Goal: Task Accomplishment & Management: Use online tool/utility

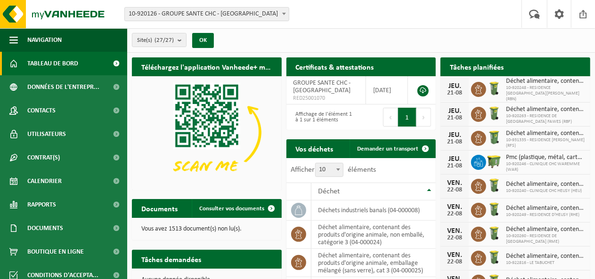
click at [397, 146] on span "Demander un transport" at bounding box center [387, 149] width 61 height 6
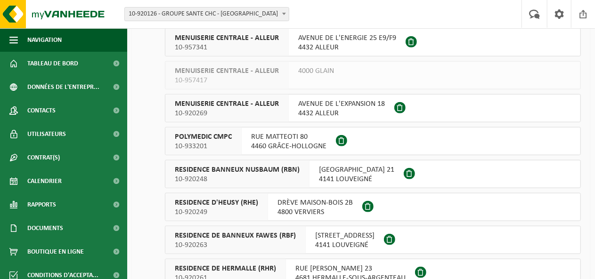
scroll to position [471, 0]
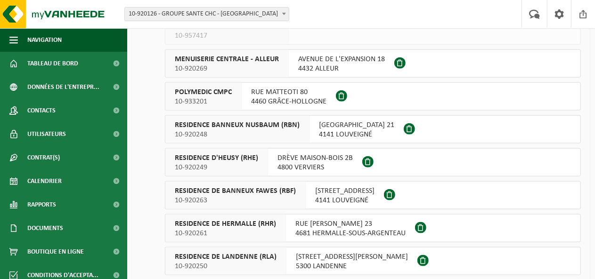
click at [292, 193] on span "RESIDENCE DE BANNEUX FAWES (RBF)" at bounding box center [235, 190] width 121 height 9
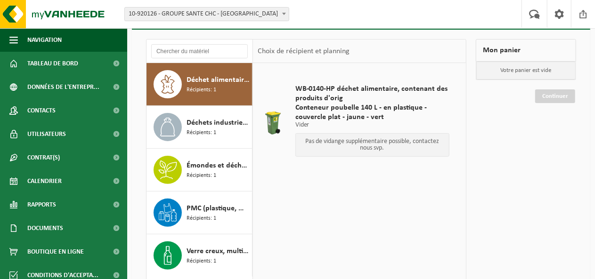
scroll to position [94, 0]
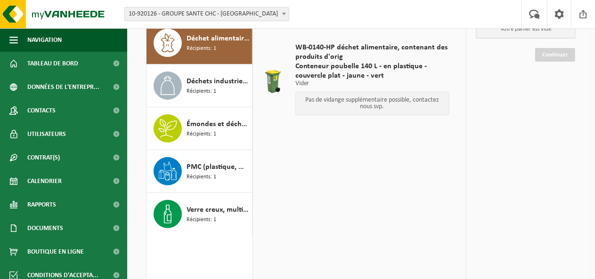
click at [223, 209] on span "Verre creux, multicolore (ménager)" at bounding box center [217, 209] width 63 height 11
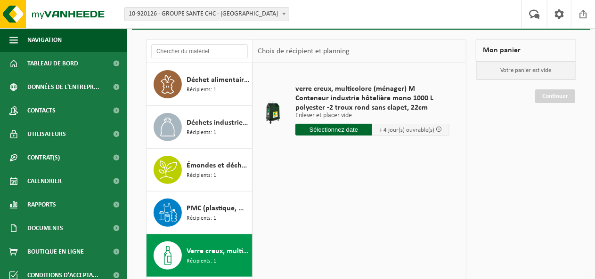
scroll to position [0, 0]
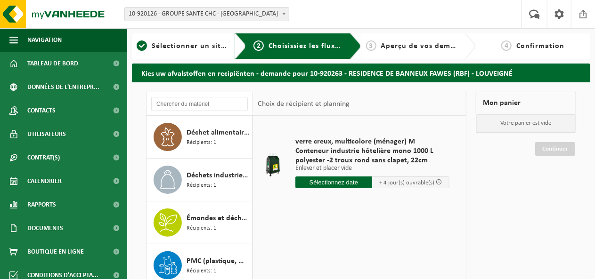
click at [338, 186] on input "text" at bounding box center [333, 183] width 77 height 12
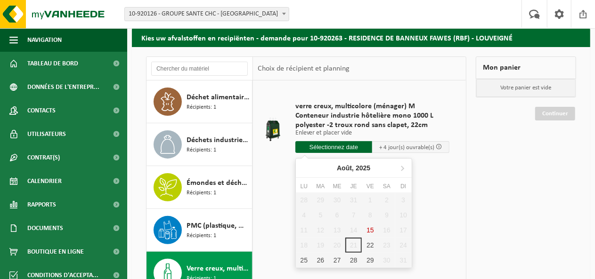
scroll to position [47, 0]
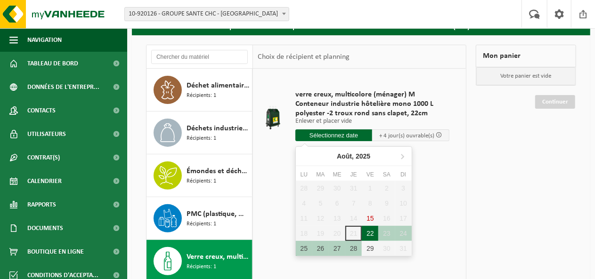
click at [367, 234] on div "22" at bounding box center [370, 233] width 16 height 15
type input "à partir de [DATE]"
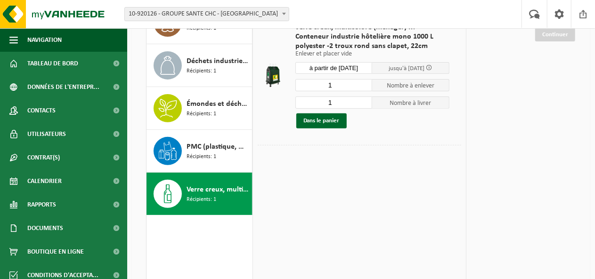
scroll to position [141, 0]
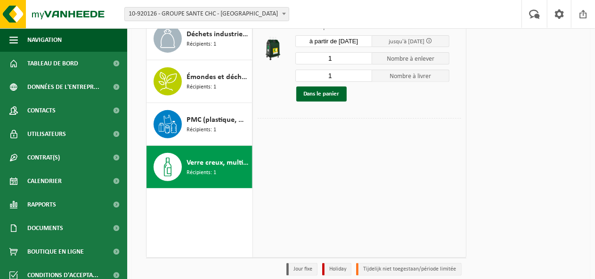
click at [331, 98] on button "Dans le panier" at bounding box center [321, 94] width 50 height 15
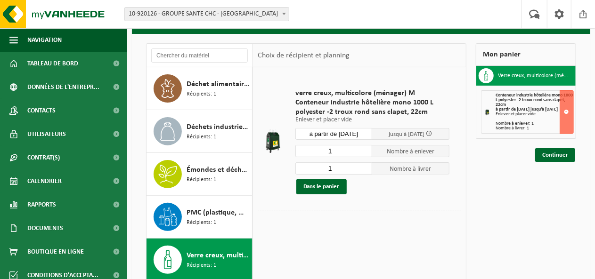
scroll to position [0, 0]
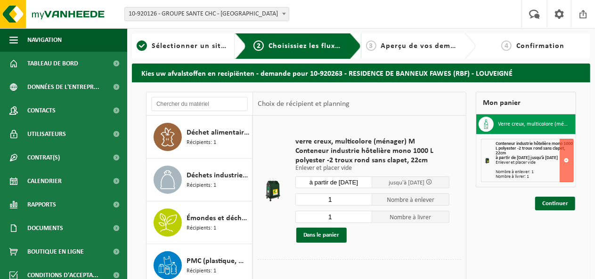
click at [548, 203] on link "Continuer" at bounding box center [555, 204] width 40 height 14
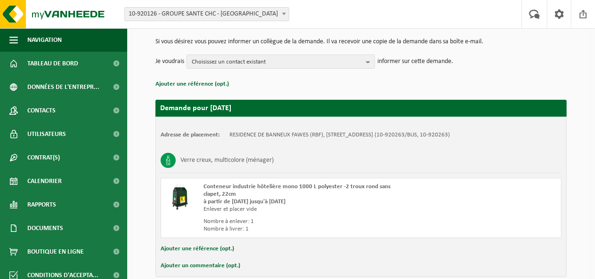
scroll to position [138, 0]
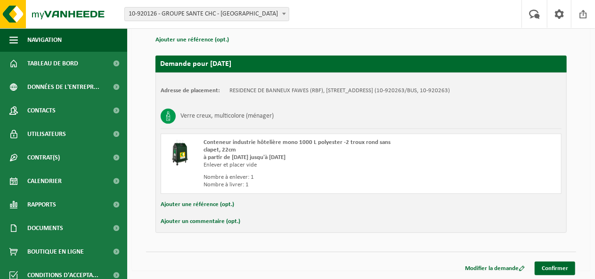
click at [214, 218] on button "Ajouter un commentaire (opt.)" at bounding box center [201, 222] width 80 height 12
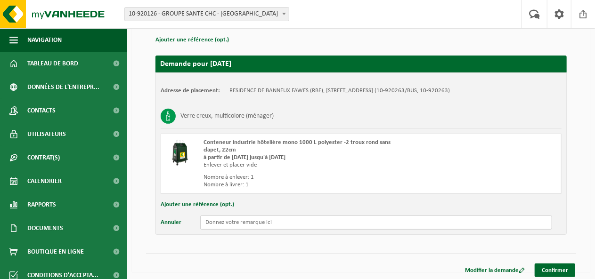
click at [253, 224] on input "text" at bounding box center [376, 223] width 352 height 14
type input "Urgent +++++ merci"
click at [554, 261] on div "Modifier la demande Confirmer" at bounding box center [361, 259] width 430 height 10
